Goal: Book appointment/travel/reservation

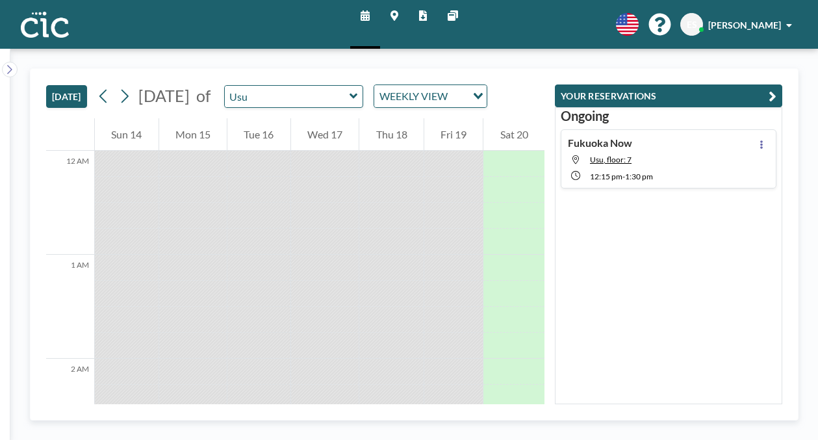
scroll to position [992, 0]
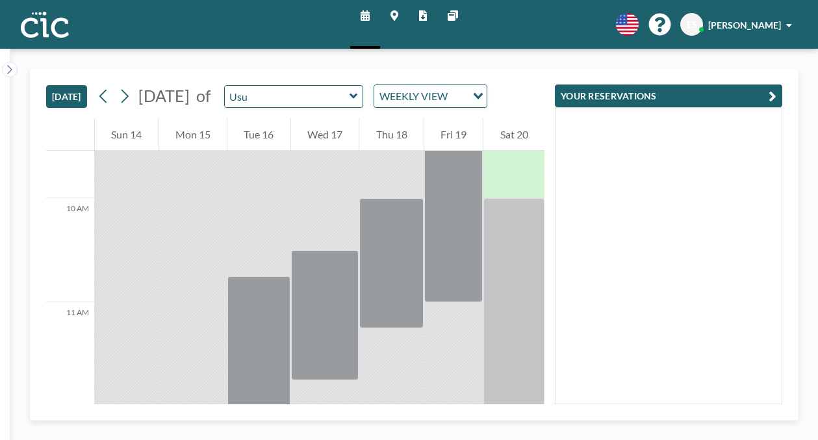
click at [398, 21] on link "Maps" at bounding box center [394, 24] width 29 height 49
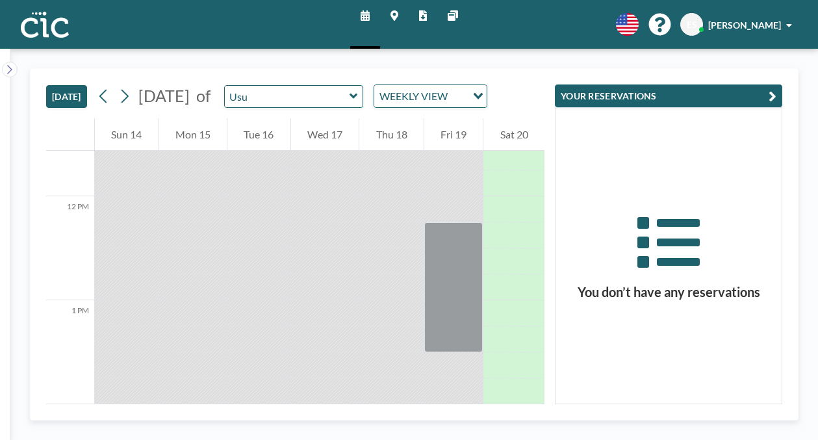
scroll to position [1203, 0]
click at [324, 86] on input "text" at bounding box center [287, 96] width 125 height 21
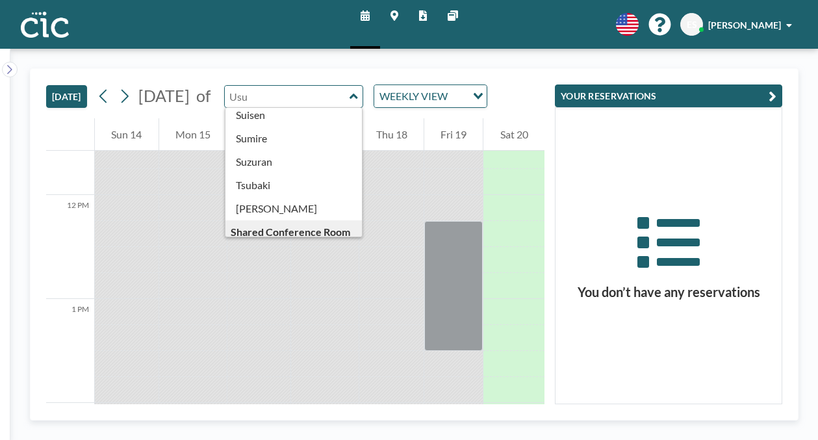
scroll to position [556, 0]
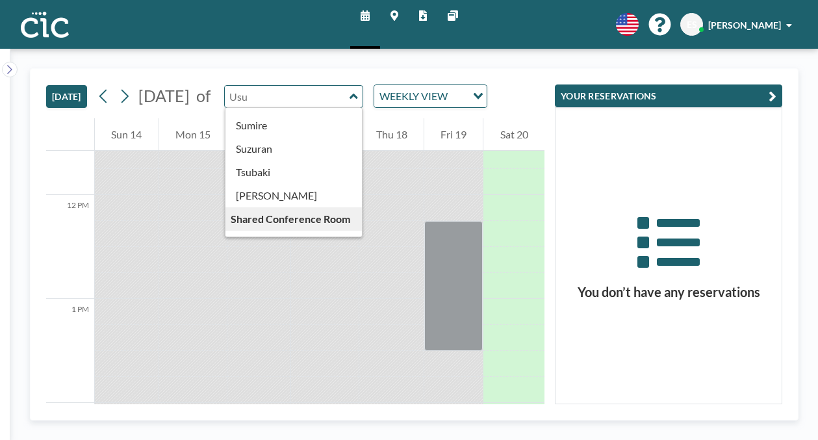
type input "Yuki"
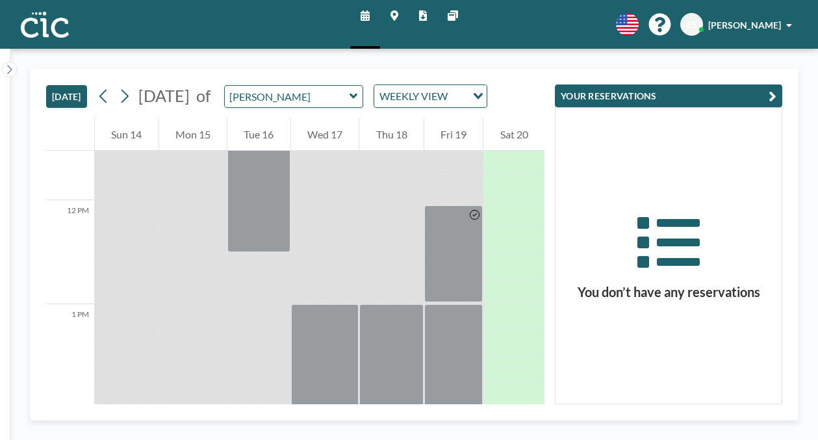
scroll to position [1203, 0]
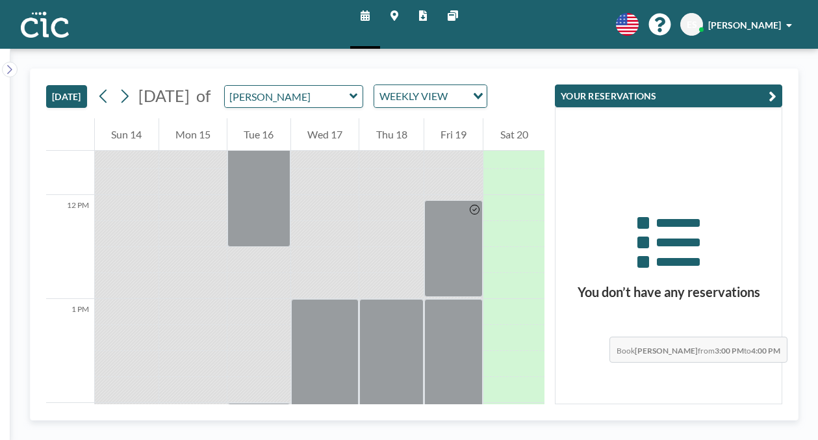
drag, startPoint x: 491, startPoint y: 190, endPoint x: 482, endPoint y: 261, distance: 70.8
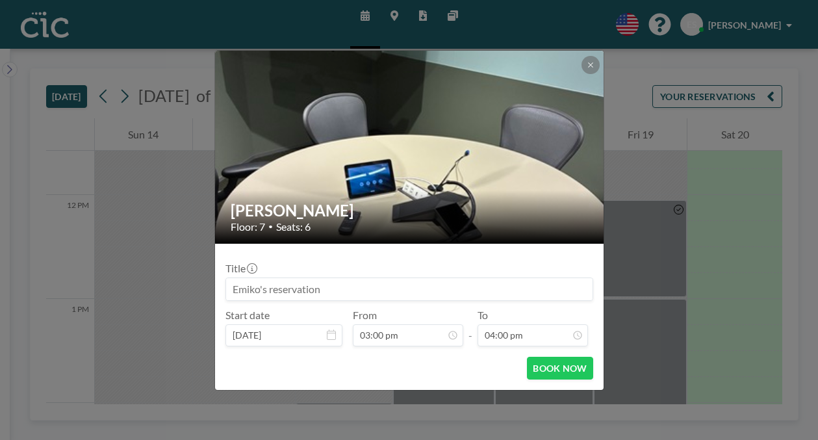
click at [436, 278] on input at bounding box center [409, 289] width 366 height 22
type input "Fukuoka Now"
click at [537, 357] on button "BOOK NOW" at bounding box center [560, 368] width 66 height 23
